Goal: Task Accomplishment & Management: Use online tool/utility

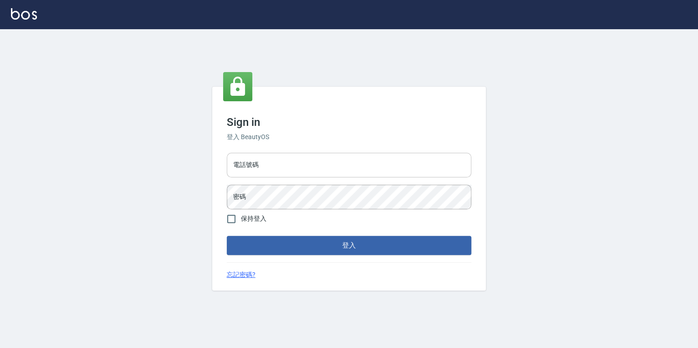
click at [339, 167] on input "電話號碼" at bounding box center [349, 165] width 245 height 25
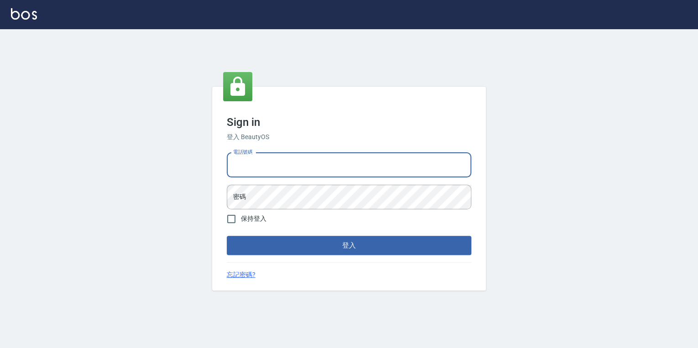
type input "0925308209"
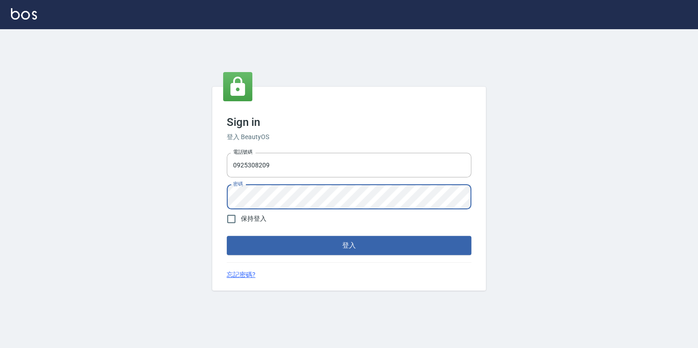
click at [227, 236] on button "登入" at bounding box center [349, 245] width 245 height 19
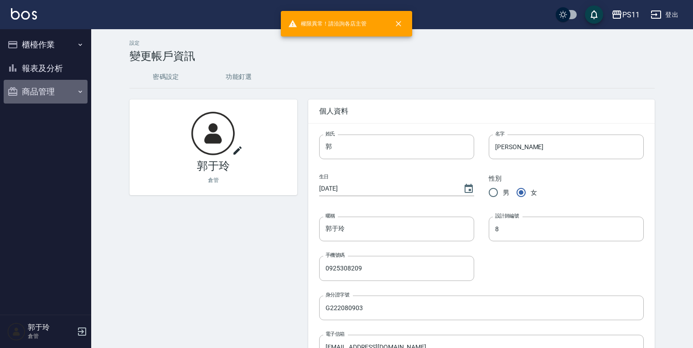
click at [55, 85] on button "商品管理" at bounding box center [46, 92] width 84 height 24
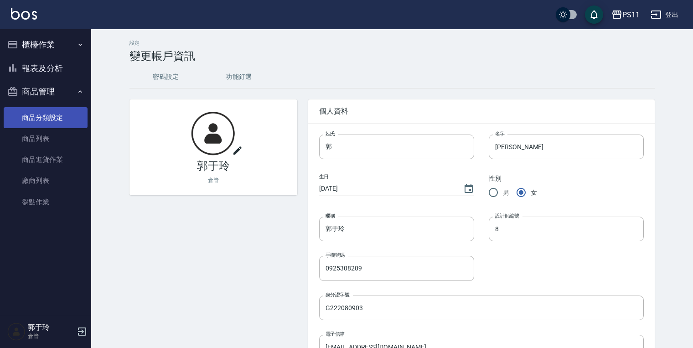
click at [64, 113] on link "商品分類設定" at bounding box center [46, 117] width 84 height 21
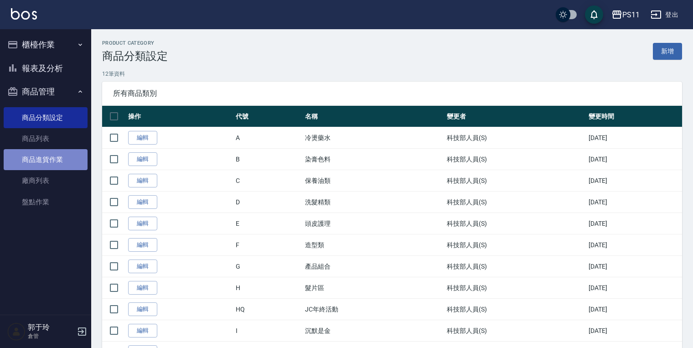
click at [58, 155] on link "商品進貨作業" at bounding box center [46, 159] width 84 height 21
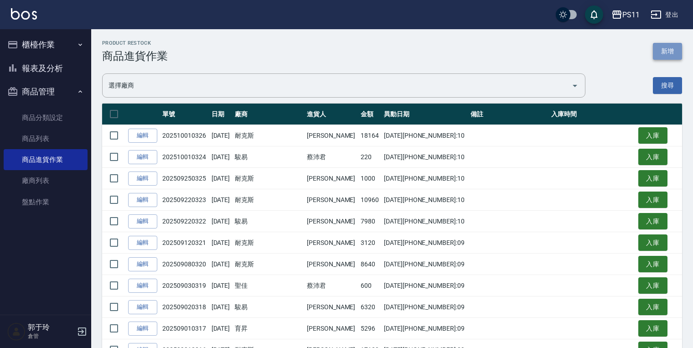
click at [675, 52] on button "新增" at bounding box center [667, 51] width 29 height 17
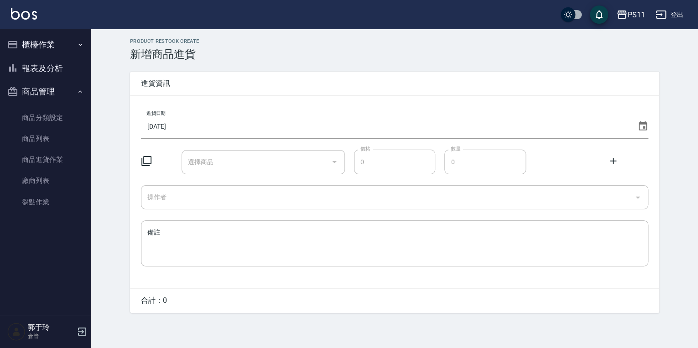
click at [195, 122] on input "[DATE]" at bounding box center [387, 126] width 493 height 25
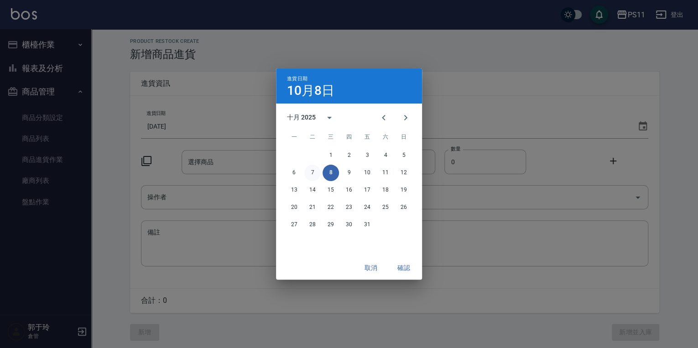
click at [310, 172] on button "7" at bounding box center [312, 173] width 16 height 16
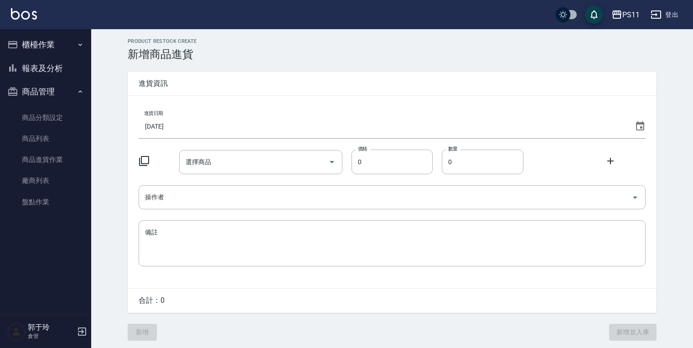
click at [144, 165] on icon at bounding box center [144, 161] width 11 height 11
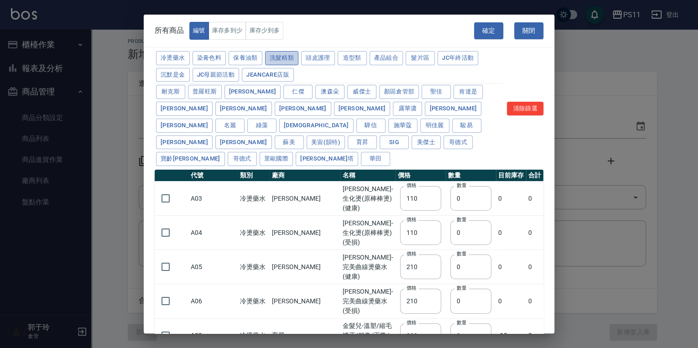
click at [281, 51] on button "洗髮精類" at bounding box center [282, 58] width 34 height 14
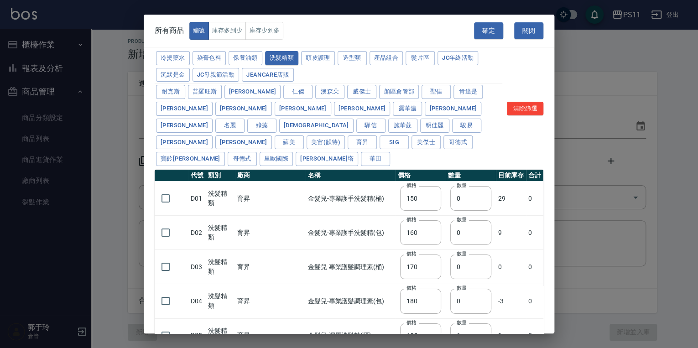
type input "150"
type input "160"
type input "170"
type input "180"
type input "155"
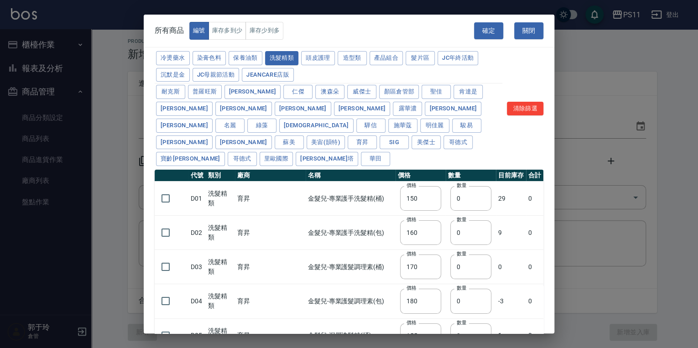
type input "165"
type input "200"
type input "175"
type input "440"
type input "200"
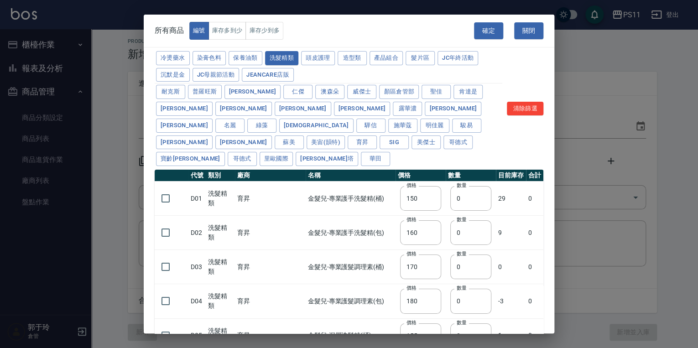
type input "420"
type input "330"
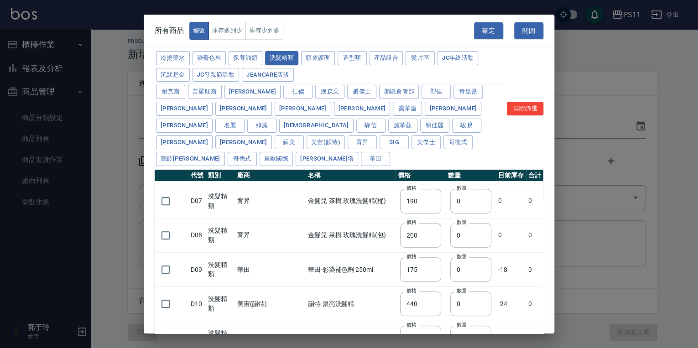
scroll to position [247, 0]
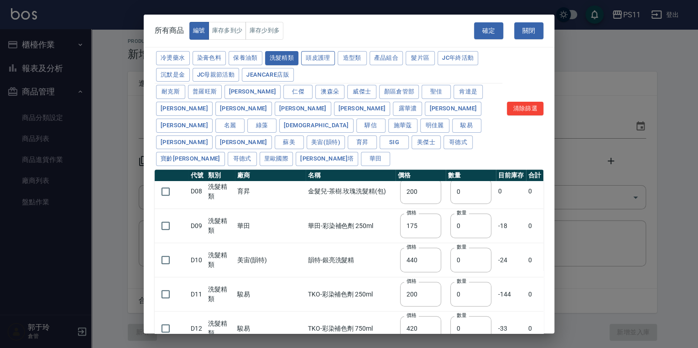
click at [326, 58] on button "頭皮護理" at bounding box center [318, 58] width 34 height 14
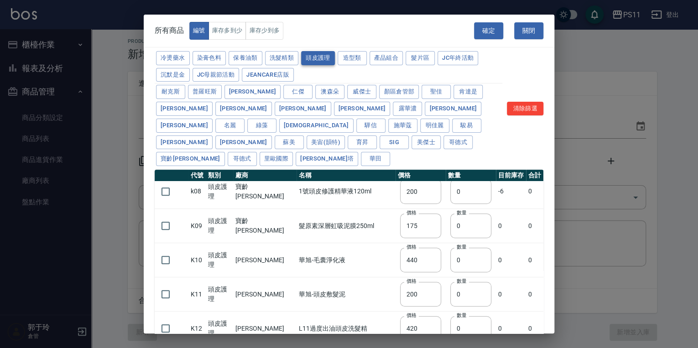
type input "315"
type input "273"
type input "1183"
type input "798"
type input "481"
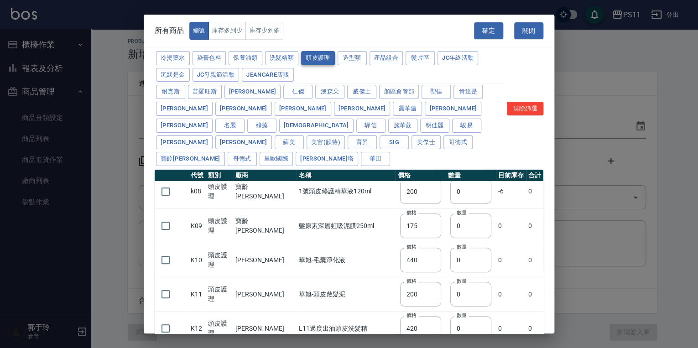
type input "640"
type input "308"
type input "395"
type input "245"
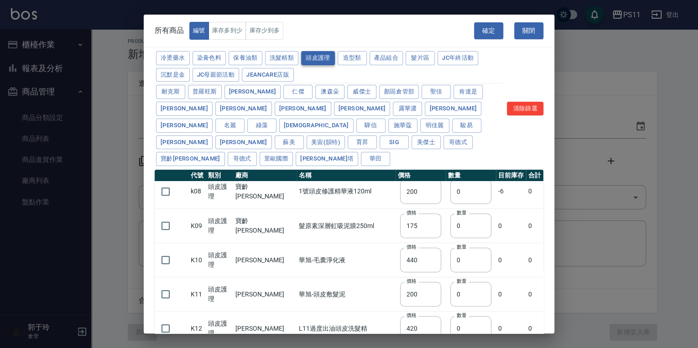
type input "350"
type input "1260"
type input "440"
click at [166, 182] on input "checkbox" at bounding box center [165, 191] width 19 height 19
checkbox input "true"
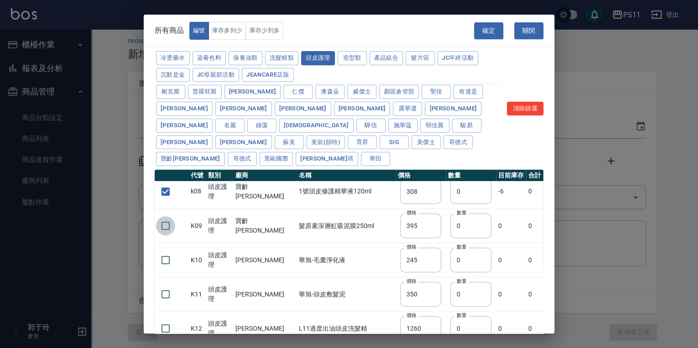
click at [161, 216] on input "checkbox" at bounding box center [165, 225] width 19 height 19
checkbox input "true"
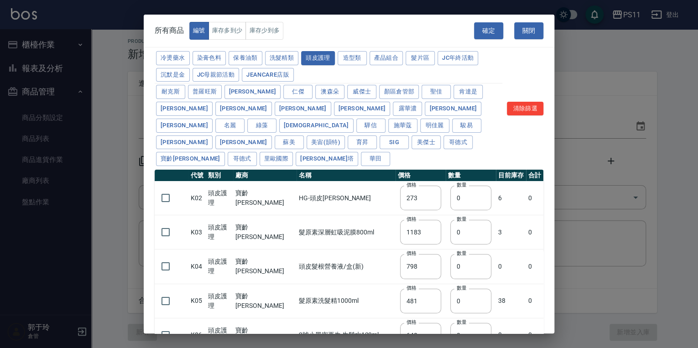
scroll to position [0, 0]
click at [169, 189] on input "checkbox" at bounding box center [165, 198] width 19 height 19
checkbox input "true"
click at [164, 257] on input "checkbox" at bounding box center [165, 266] width 19 height 19
checkbox input "true"
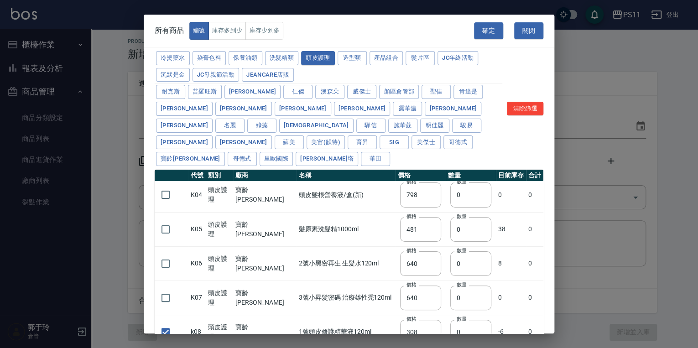
scroll to position [146, 0]
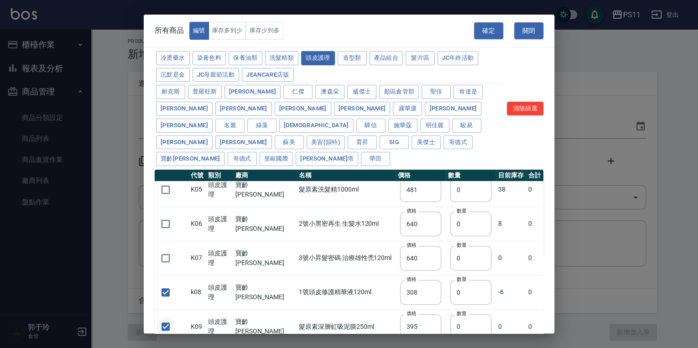
click at [167, 317] on input "checkbox" at bounding box center [165, 326] width 19 height 19
checkbox input "false"
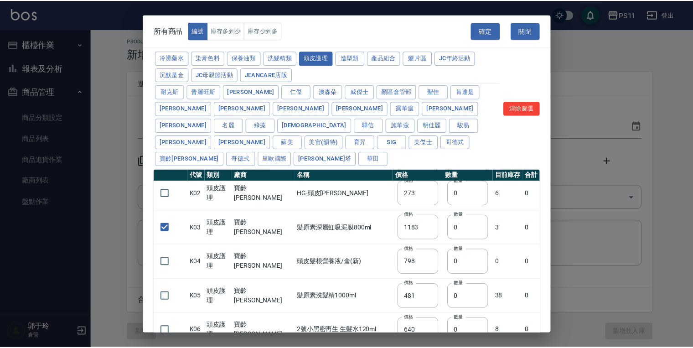
scroll to position [36, 0]
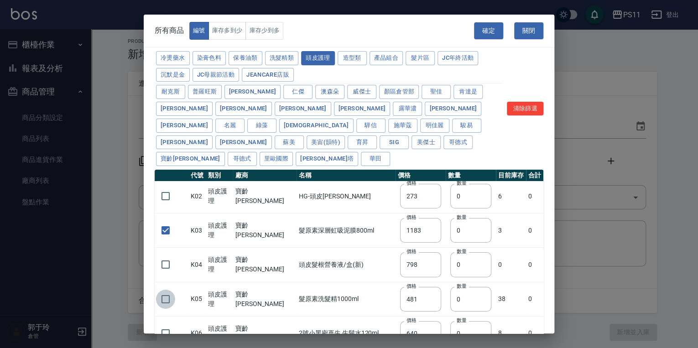
click at [164, 290] on input "checkbox" at bounding box center [165, 299] width 19 height 19
checkbox input "true"
click at [501, 26] on button "確定" at bounding box center [488, 30] width 29 height 17
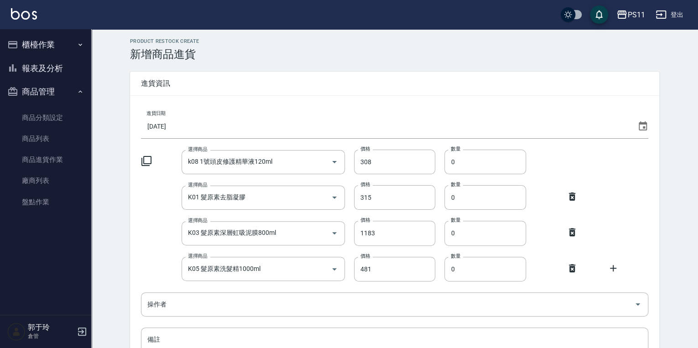
type input "k08 1號頭皮修護精華液120ml"
type input "308"
drag, startPoint x: 453, startPoint y: 159, endPoint x: 447, endPoint y: 156, distance: 6.4
click at [447, 156] on input "0" at bounding box center [483, 162] width 82 height 25
type input "6"
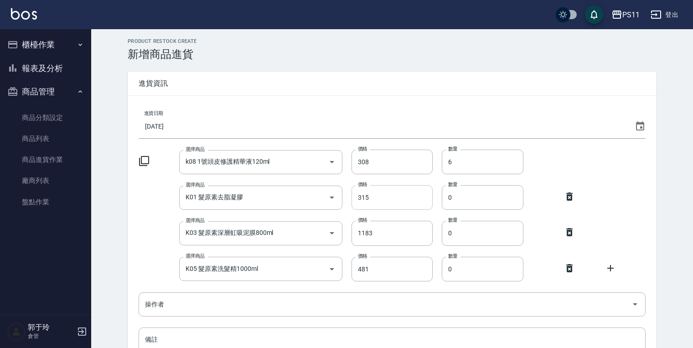
drag, startPoint x: 448, startPoint y: 195, endPoint x: 432, endPoint y: 193, distance: 16.1
click at [432, 193] on div "選擇商品 K01 髮原素去脂凝膠 選擇商品 價格 315 價格 數量 0 數量" at bounding box center [392, 197] width 507 height 25
drag, startPoint x: 462, startPoint y: 198, endPoint x: 447, endPoint y: 198, distance: 14.6
click at [447, 198] on input "0" at bounding box center [483, 197] width 82 height 25
type input "8"
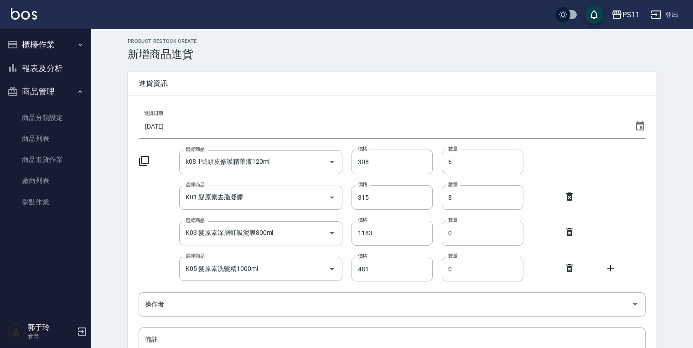
drag, startPoint x: 452, startPoint y: 232, endPoint x: 440, endPoint y: 237, distance: 13.1
click at [440, 237] on div "選擇商品 K03 髮原素深層虹吸泥膜800ml 選擇商品 價格 1183 價格 數量 0 數量" at bounding box center [392, 233] width 507 height 25
type input "1"
drag, startPoint x: 452, startPoint y: 270, endPoint x: 441, endPoint y: 270, distance: 11.4
click at [441, 270] on div "選擇商品 K05 髮原素洗髮精1000ml 選擇商品 價格 481 價格 數量 0 數量" at bounding box center [392, 269] width 507 height 25
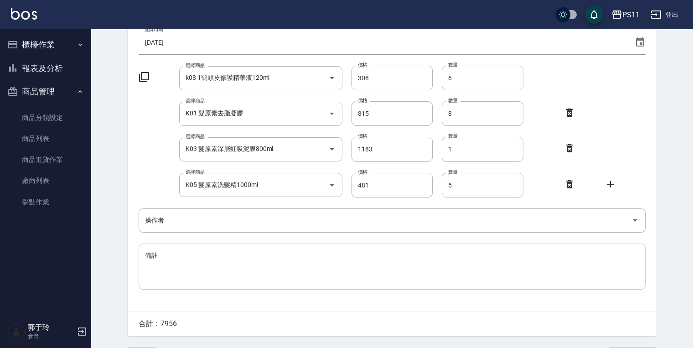
scroll to position [109, 0]
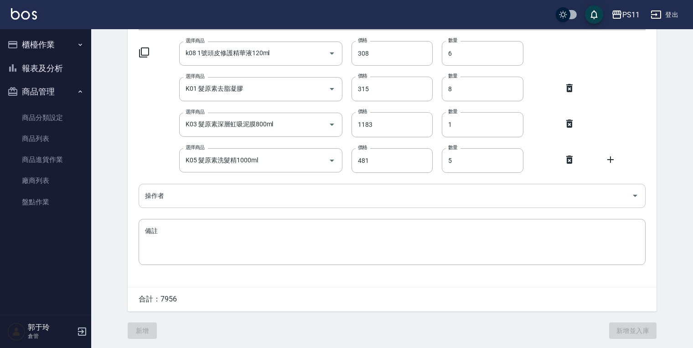
type input "5"
click at [182, 202] on input "操作者" at bounding box center [385, 196] width 485 height 16
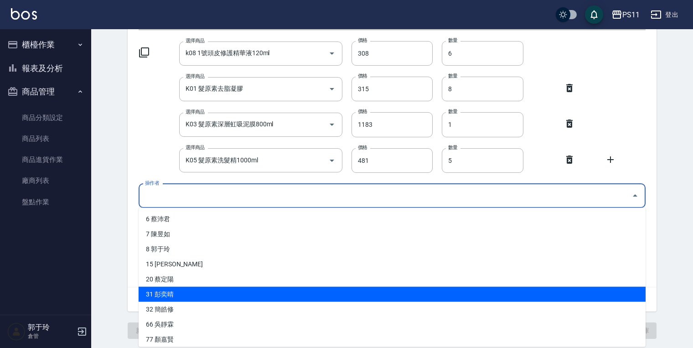
click at [196, 296] on li "31 彭奕晴" at bounding box center [392, 294] width 507 height 15
type input "彭奕晴"
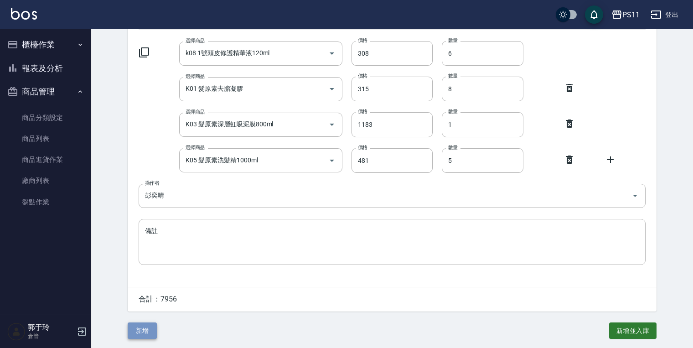
click at [150, 334] on button "新增" at bounding box center [142, 331] width 29 height 17
